Goal: Task Accomplishment & Management: Manage account settings

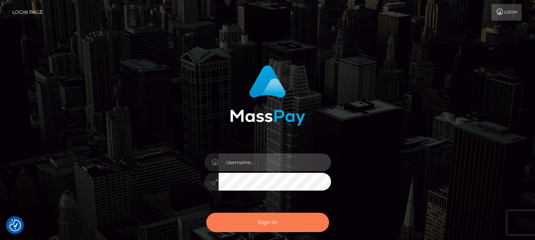
type input "terry.cope2"
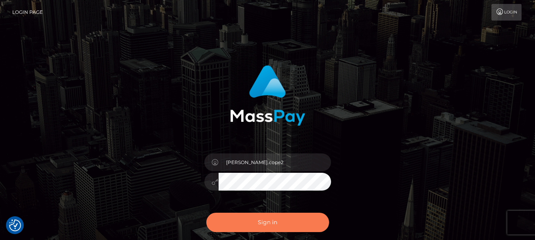
click at [245, 219] on button "Sign in" at bounding box center [267, 222] width 123 height 19
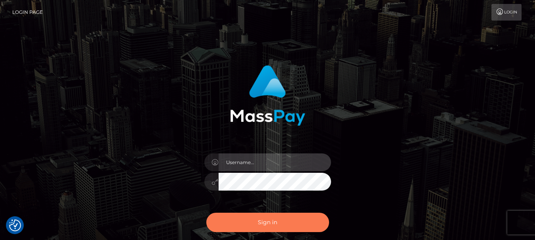
type input "terry.cope2"
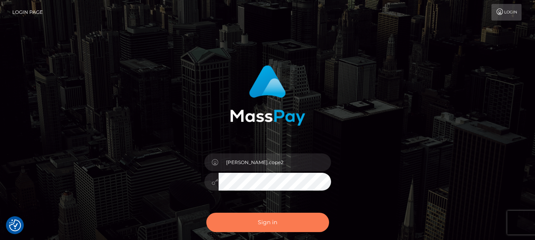
click at [244, 221] on button "Sign in" at bounding box center [267, 222] width 123 height 19
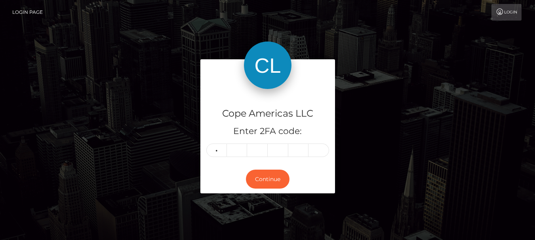
type input "5"
type input "2"
type input "6"
type input "1"
type input "2"
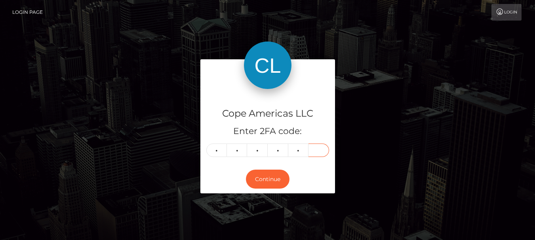
type input "9"
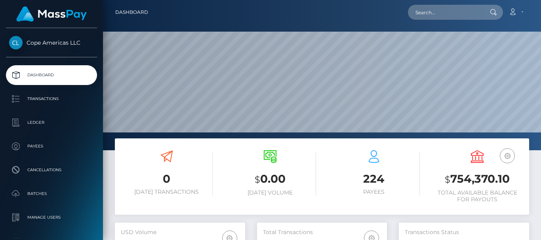
scroll to position [140, 130]
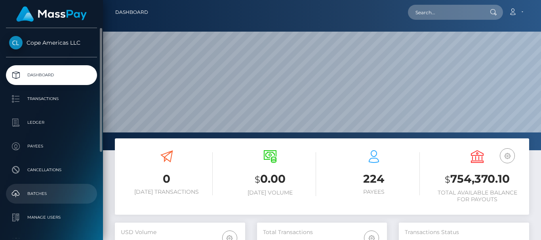
click at [42, 190] on p "Batches" at bounding box center [51, 194] width 85 height 12
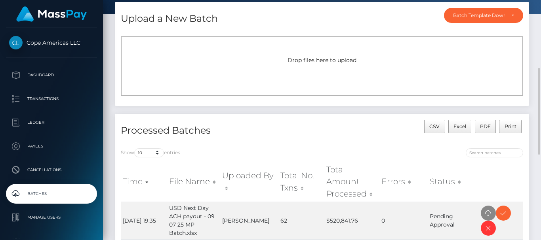
scroll to position [119, 0]
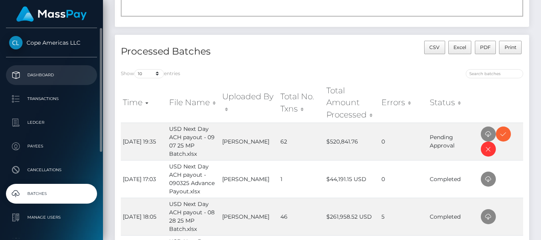
click at [45, 76] on p "Dashboard" at bounding box center [51, 75] width 85 height 12
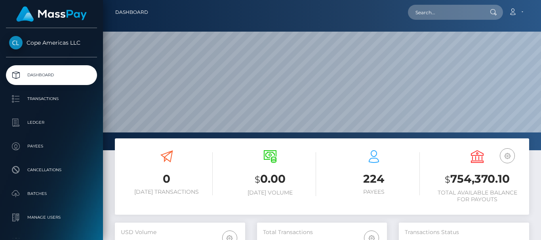
scroll to position [140, 130]
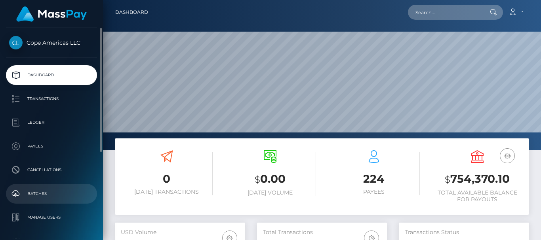
click at [34, 194] on p "Batches" at bounding box center [51, 194] width 85 height 12
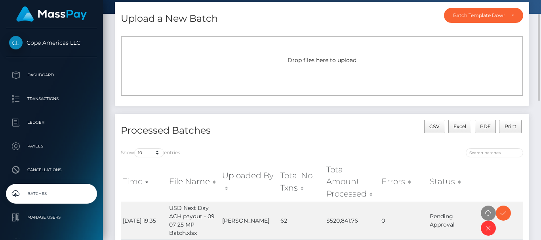
scroll to position [119, 0]
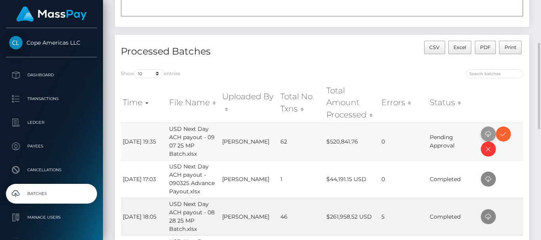
click at [487, 136] on icon at bounding box center [487, 134] width 9 height 10
click at [500, 136] on icon at bounding box center [502, 134] width 9 height 10
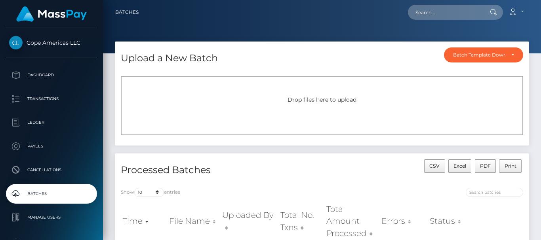
scroll to position [119, 0]
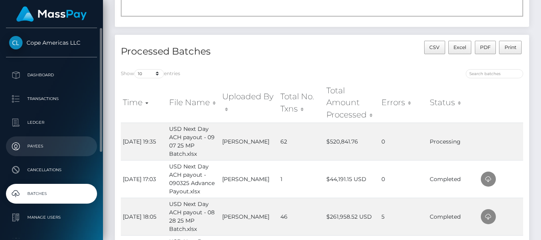
click at [36, 144] on p "Payees" at bounding box center [51, 146] width 85 height 12
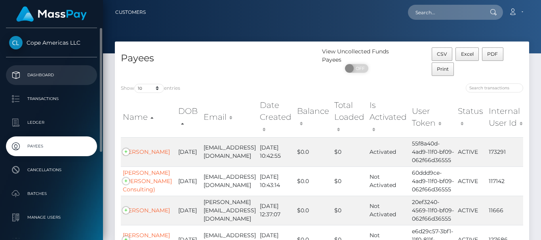
click at [42, 75] on p "Dashboard" at bounding box center [51, 75] width 85 height 12
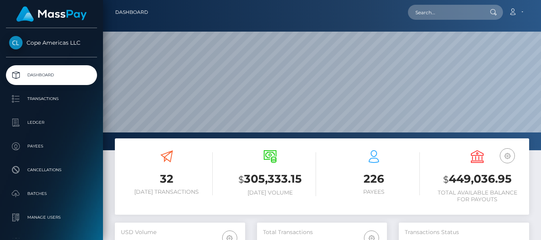
scroll to position [140, 130]
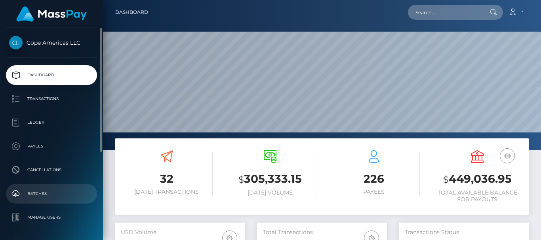
click at [38, 190] on p "Batches" at bounding box center [51, 194] width 85 height 12
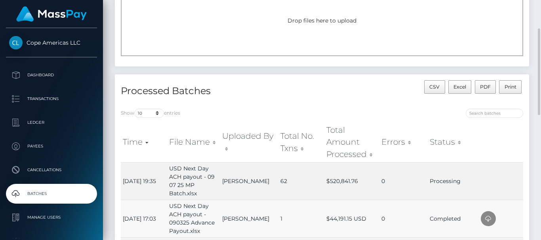
scroll to position [158, 0]
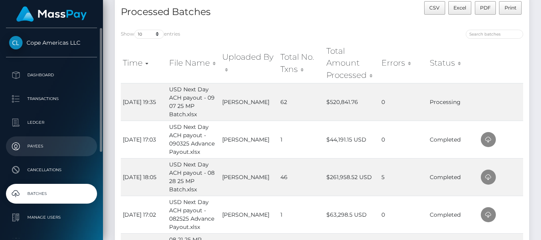
click at [34, 146] on p "Payees" at bounding box center [51, 146] width 85 height 12
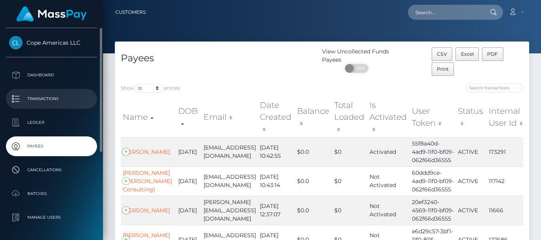
click at [40, 99] on p "Transactions" at bounding box center [51, 99] width 85 height 12
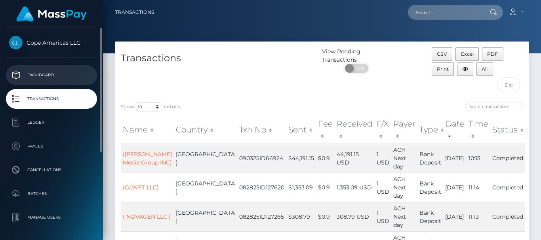
click at [39, 78] on p "Dashboard" at bounding box center [51, 75] width 85 height 12
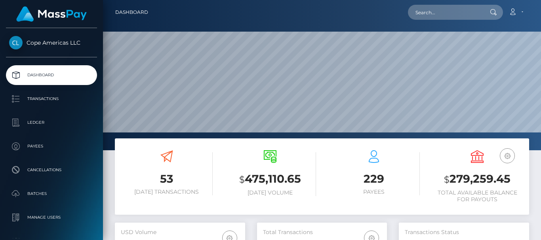
scroll to position [140, 130]
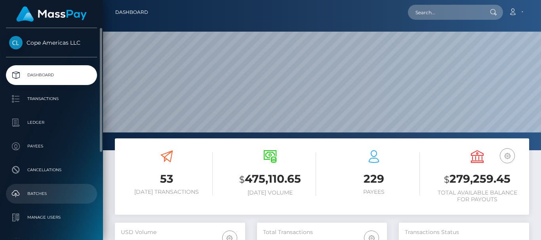
click at [40, 192] on p "Batches" at bounding box center [51, 194] width 85 height 12
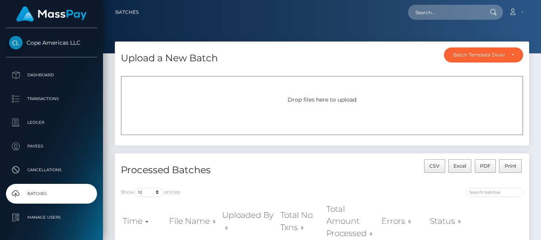
scroll to position [79, 0]
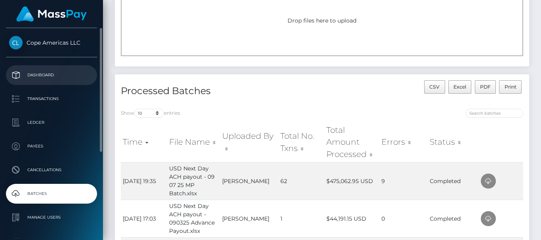
click at [49, 77] on p "Dashboard" at bounding box center [51, 75] width 85 height 12
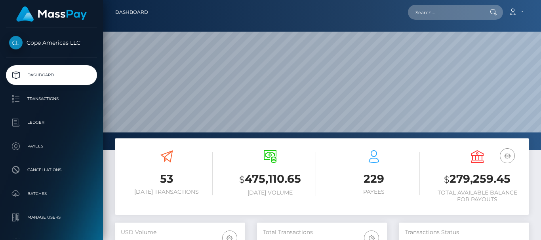
scroll to position [140, 130]
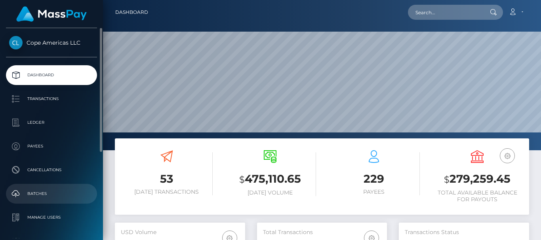
click at [33, 191] on p "Batches" at bounding box center [51, 194] width 85 height 12
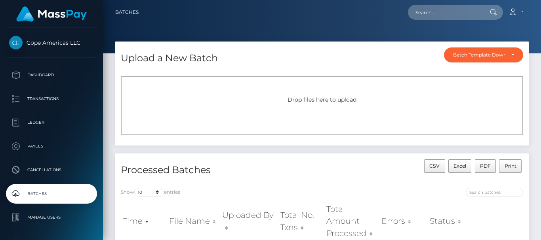
scroll to position [119, 0]
